Goal: Task Accomplishment & Management: Complete application form

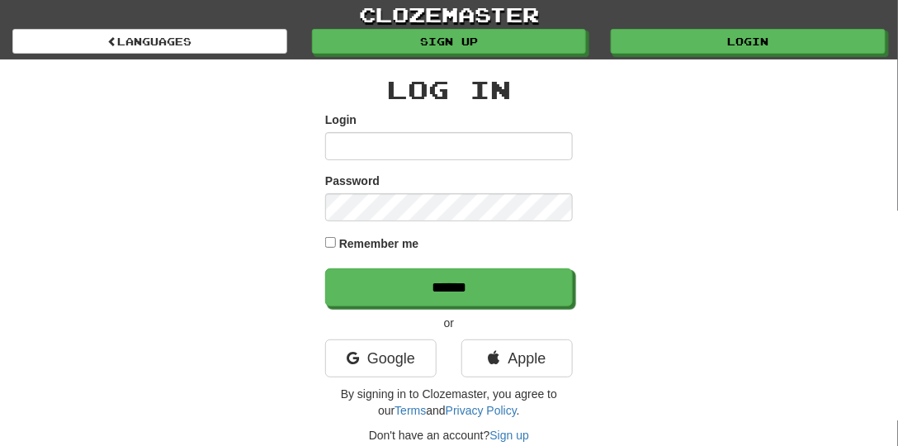
click at [395, 150] on input "Login" at bounding box center [449, 146] width 248 height 28
type input "**********"
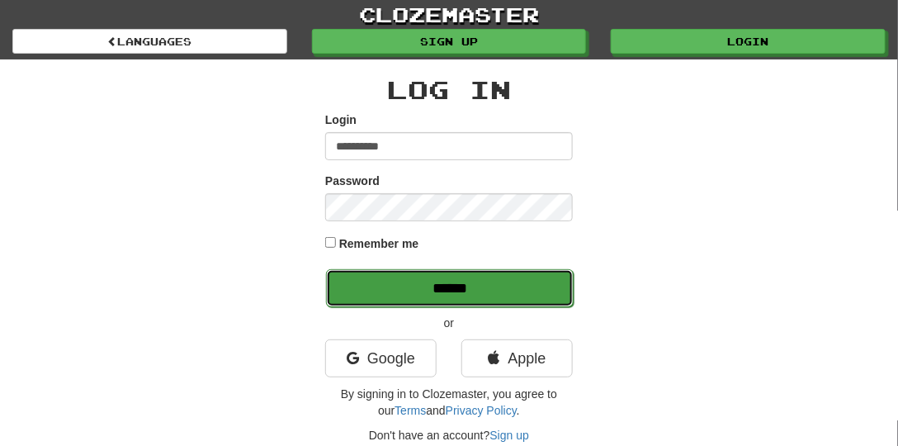
click at [479, 277] on input "******" at bounding box center [450, 288] width 248 height 38
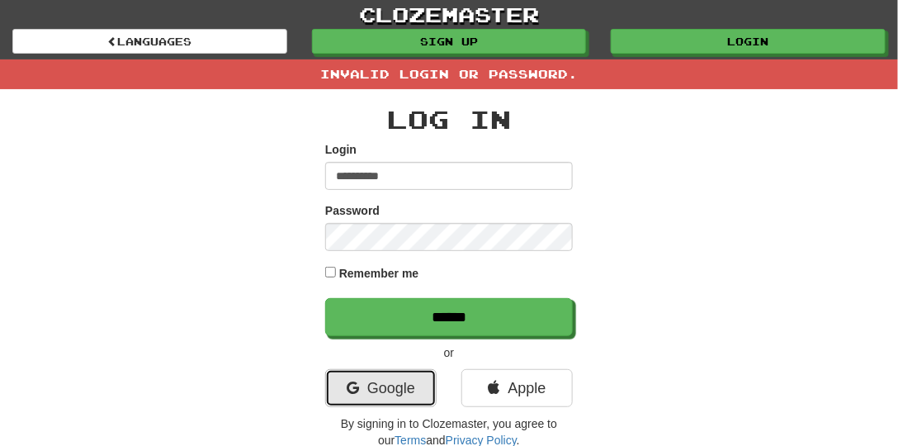
click at [362, 378] on link "Google" at bounding box center [380, 388] width 111 height 38
